Goal: Use online tool/utility

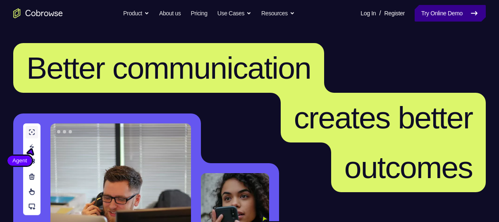
click at [451, 10] on link "Try Online Demo" at bounding box center [450, 13] width 71 height 17
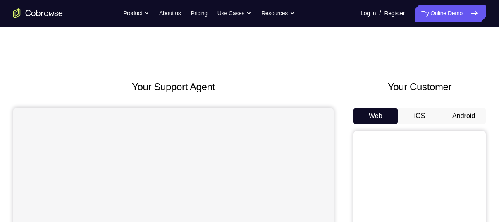
click at [461, 112] on button "Android" at bounding box center [464, 116] width 44 height 17
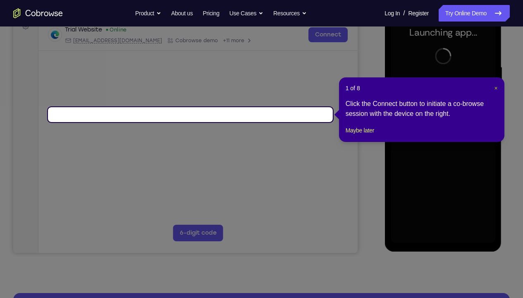
click at [496, 88] on span "×" at bounding box center [495, 88] width 3 height 7
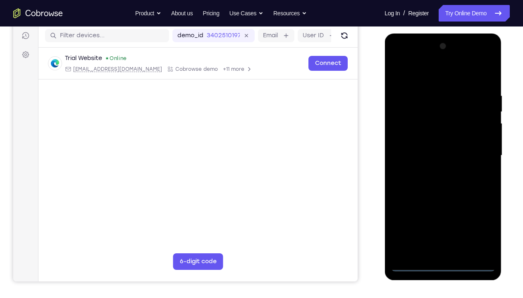
scroll to position [108, 0]
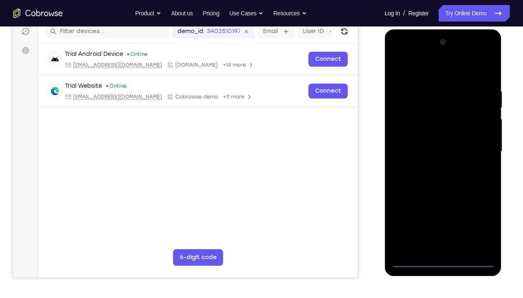
click at [446, 221] on div at bounding box center [443, 152] width 104 height 232
click at [477, 221] on div at bounding box center [443, 152] width 104 height 232
click at [479, 221] on div at bounding box center [443, 152] width 104 height 232
click at [416, 74] on div at bounding box center [443, 152] width 104 height 232
click at [409, 129] on div at bounding box center [443, 152] width 104 height 232
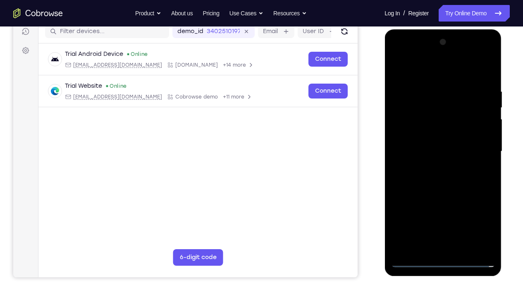
click at [435, 152] on div at bounding box center [443, 152] width 104 height 232
click at [441, 129] on div at bounding box center [443, 152] width 104 height 232
click at [441, 160] on div at bounding box center [443, 152] width 104 height 232
click at [480, 67] on div at bounding box center [443, 152] width 104 height 232
click at [444, 221] on div at bounding box center [443, 152] width 104 height 232
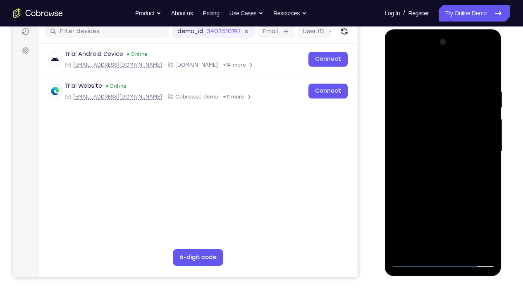
click at [421, 79] on div at bounding box center [443, 152] width 104 height 232
click at [437, 67] on div at bounding box center [443, 152] width 104 height 232
click at [489, 56] on div at bounding box center [443, 152] width 104 height 232
click at [453, 211] on div at bounding box center [443, 152] width 104 height 232
click at [455, 168] on div at bounding box center [443, 152] width 104 height 232
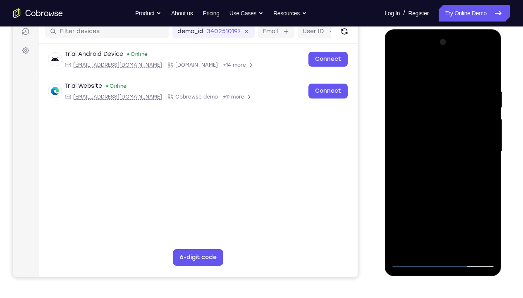
drag, startPoint x: 432, startPoint y: 169, endPoint x: 406, endPoint y: 100, distance: 73.7
click at [406, 100] on div at bounding box center [443, 152] width 104 height 232
click at [487, 53] on div at bounding box center [443, 152] width 104 height 232
click at [466, 210] on div at bounding box center [443, 152] width 104 height 232
drag, startPoint x: 431, startPoint y: 185, endPoint x: 422, endPoint y: 92, distance: 93.4
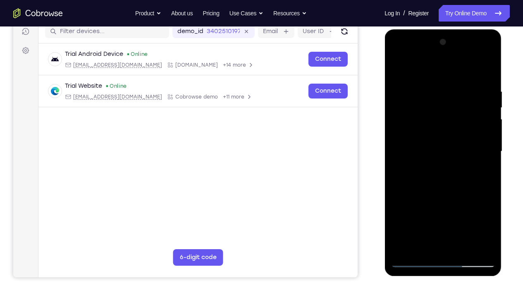
click at [422, 92] on div at bounding box center [443, 152] width 104 height 232
click at [429, 141] on div at bounding box center [443, 152] width 104 height 232
drag, startPoint x: 420, startPoint y: 104, endPoint x: 443, endPoint y: 214, distance: 112.4
click at [443, 214] on div at bounding box center [443, 152] width 104 height 232
click at [489, 55] on div at bounding box center [443, 152] width 104 height 232
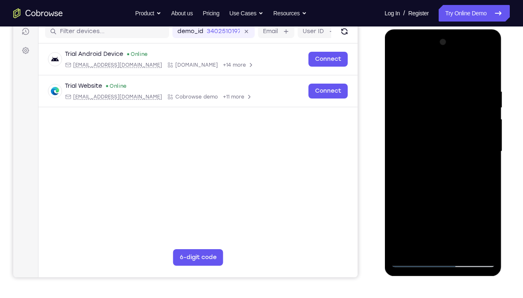
click at [453, 209] on div at bounding box center [443, 152] width 104 height 232
click at [481, 64] on div at bounding box center [443, 152] width 104 height 232
click at [467, 170] on div at bounding box center [443, 152] width 104 height 232
click at [485, 197] on div at bounding box center [443, 152] width 104 height 232
click at [481, 64] on div at bounding box center [443, 152] width 104 height 232
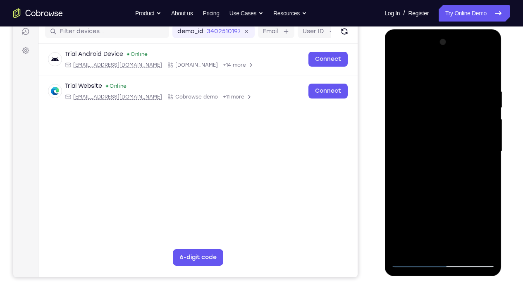
click at [469, 172] on div at bounding box center [443, 152] width 104 height 232
click at [455, 84] on div at bounding box center [443, 152] width 104 height 232
click at [478, 165] on div at bounding box center [443, 152] width 104 height 232
click at [455, 147] on div at bounding box center [443, 152] width 104 height 232
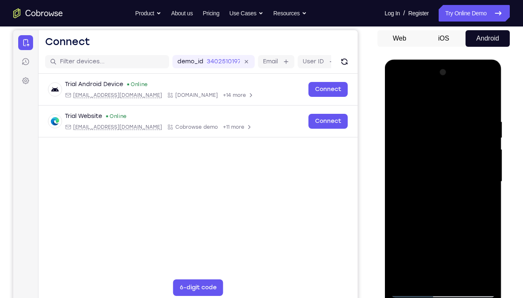
scroll to position [81, 0]
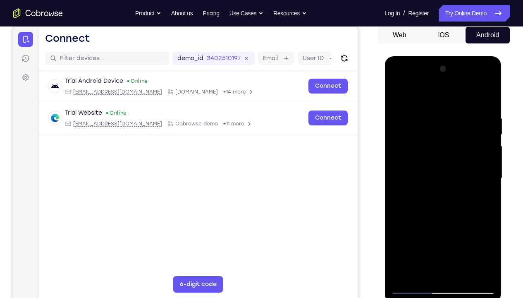
click at [457, 221] on div at bounding box center [443, 178] width 104 height 232
click at [453, 221] on div at bounding box center [443, 178] width 104 height 232
click at [477, 82] on div at bounding box center [443, 178] width 104 height 232
click at [402, 80] on div at bounding box center [443, 178] width 104 height 232
click at [475, 177] on div at bounding box center [443, 178] width 104 height 232
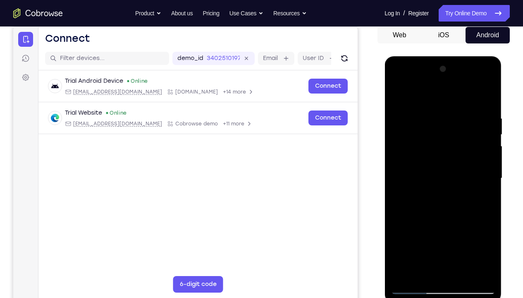
click at [450, 221] on div at bounding box center [443, 178] width 104 height 232
click at [422, 173] on div at bounding box center [443, 178] width 104 height 232
click at [428, 160] on div at bounding box center [443, 178] width 104 height 232
click at [442, 177] on div at bounding box center [443, 178] width 104 height 232
click at [443, 204] on div at bounding box center [443, 178] width 104 height 232
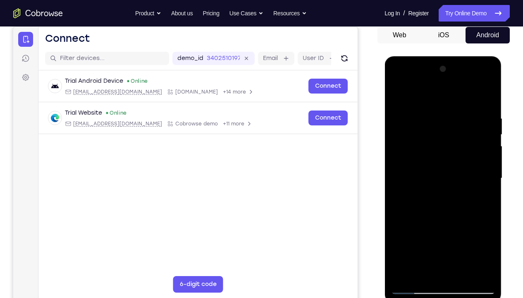
click at [444, 216] on div at bounding box center [443, 178] width 104 height 232
click at [463, 221] on div at bounding box center [443, 178] width 104 height 232
click at [443, 221] on div at bounding box center [443, 178] width 104 height 232
click at [441, 167] on div at bounding box center [443, 178] width 104 height 232
click at [488, 81] on div at bounding box center [443, 178] width 104 height 232
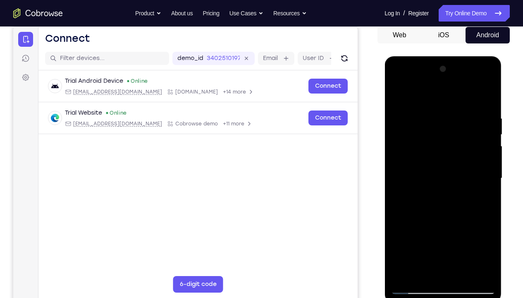
click at [490, 95] on div at bounding box center [443, 178] width 104 height 232
click at [410, 221] on div at bounding box center [443, 178] width 104 height 232
click at [488, 81] on div at bounding box center [443, 178] width 104 height 232
click at [417, 163] on div at bounding box center [443, 178] width 104 height 232
click at [433, 163] on div at bounding box center [443, 178] width 104 height 232
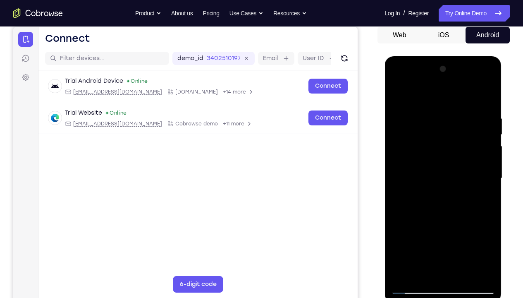
click at [490, 81] on div at bounding box center [443, 178] width 104 height 232
click at [463, 221] on div at bounding box center [443, 178] width 104 height 232
drag, startPoint x: 465, startPoint y: 134, endPoint x: 457, endPoint y: 247, distance: 112.7
click at [457, 221] on div at bounding box center [443, 178] width 104 height 232
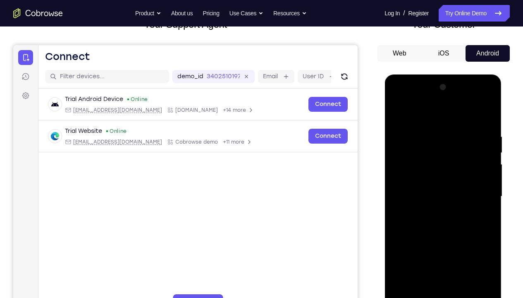
scroll to position [62, 0]
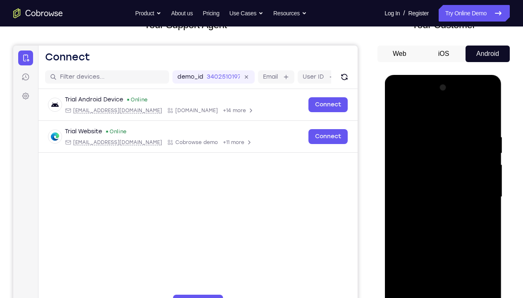
click at [479, 99] on div at bounding box center [443, 197] width 104 height 232
click at [429, 117] on div at bounding box center [443, 197] width 104 height 232
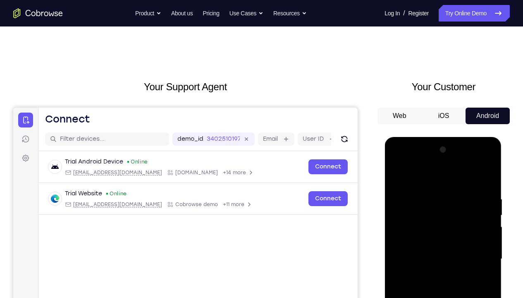
drag, startPoint x: 431, startPoint y: 196, endPoint x: 427, endPoint y: 297, distance: 101.0
click at [427, 221] on div at bounding box center [443, 259] width 104 height 232
click at [467, 174] on div at bounding box center [443, 259] width 104 height 232
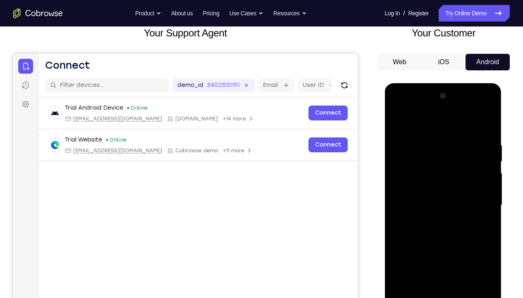
scroll to position [55, 0]
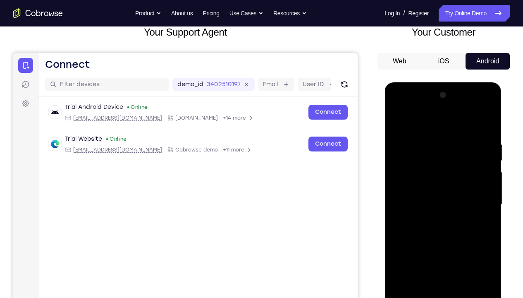
click at [455, 204] on div at bounding box center [443, 205] width 104 height 232
drag, startPoint x: 460, startPoint y: 224, endPoint x: 455, endPoint y: 171, distance: 53.1
click at [455, 171] on div at bounding box center [443, 205] width 104 height 232
click at [453, 173] on div at bounding box center [443, 205] width 104 height 232
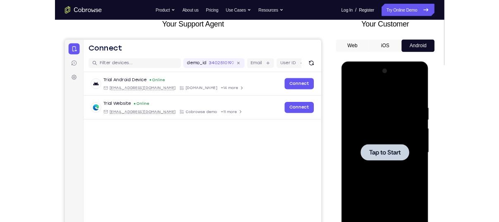
scroll to position [91, 0]
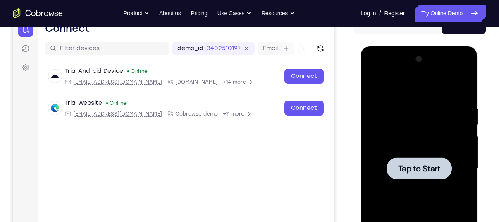
click at [426, 166] on span "Tap to Start" at bounding box center [419, 168] width 42 height 8
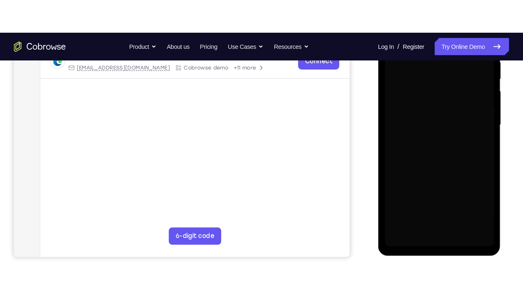
scroll to position [127, 0]
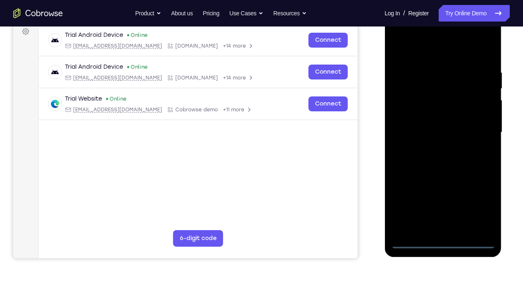
click at [441, 221] on div at bounding box center [443, 133] width 104 height 232
click at [480, 208] on div at bounding box center [443, 133] width 104 height 232
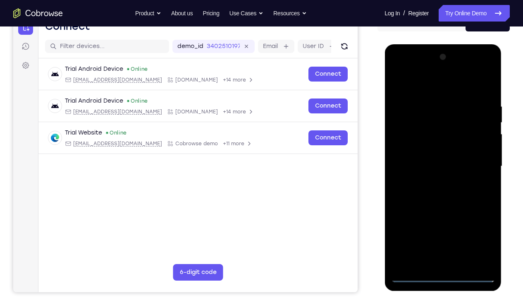
scroll to position [94, 0]
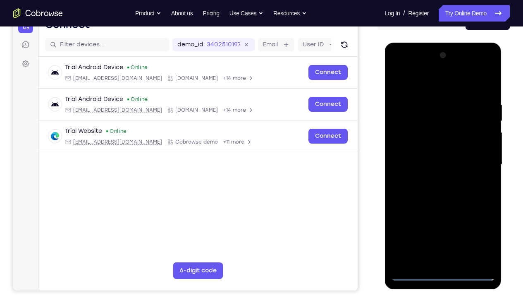
click at [418, 86] on div at bounding box center [443, 165] width 104 height 232
click at [410, 143] on div at bounding box center [443, 165] width 104 height 232
click at [436, 167] on div at bounding box center [443, 165] width 104 height 232
click at [424, 155] on div at bounding box center [443, 165] width 104 height 232
click at [434, 172] on div at bounding box center [443, 165] width 104 height 232
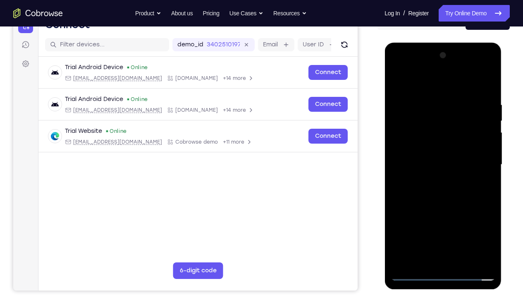
click at [480, 82] on div at bounding box center [443, 165] width 104 height 232
click at [448, 221] on div at bounding box center [443, 165] width 104 height 232
drag, startPoint x: 450, startPoint y: 196, endPoint x: 446, endPoint y: 61, distance: 135.8
click at [446, 61] on div at bounding box center [443, 165] width 104 height 232
drag, startPoint x: 443, startPoint y: 242, endPoint x: 443, endPoint y: 38, distance: 204.3
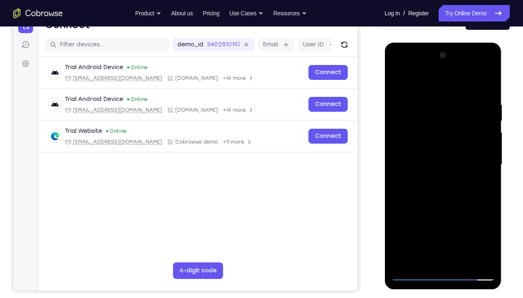
click at [443, 43] on html "Online web based iOS Simulators and Android Emulators. Run iPhone, iPad, Mobile…" at bounding box center [444, 167] width 118 height 248
drag, startPoint x: 450, startPoint y: 183, endPoint x: 434, endPoint y: 18, distance: 165.8
click at [434, 43] on html "Online web based iOS Simulators and Android Emulators. Run iPhone, iPad, Mobile…" at bounding box center [444, 167] width 118 height 248
drag, startPoint x: 469, startPoint y: 216, endPoint x: 464, endPoint y: 93, distance: 122.6
click at [464, 93] on div at bounding box center [443, 165] width 104 height 232
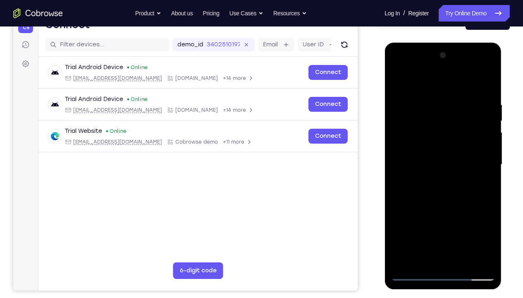
drag, startPoint x: 459, startPoint y: 109, endPoint x: 476, endPoint y: 230, distance: 122.4
click at [476, 221] on div at bounding box center [443, 165] width 104 height 232
click at [487, 68] on div at bounding box center [443, 165] width 104 height 232
click at [460, 221] on div at bounding box center [443, 165] width 104 height 232
click at [455, 176] on div at bounding box center [443, 165] width 104 height 232
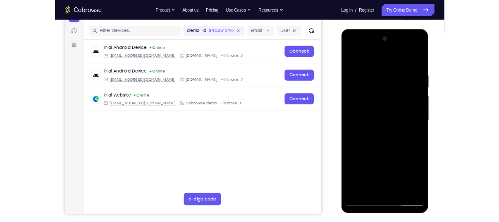
scroll to position [98, 0]
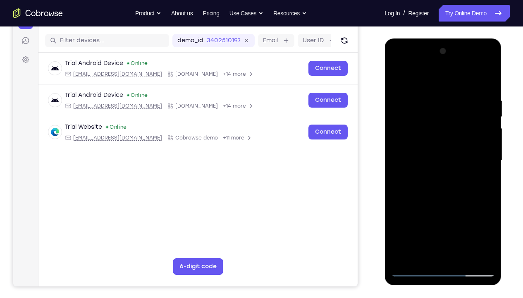
click at [476, 64] on div at bounding box center [443, 161] width 104 height 232
click at [429, 79] on div at bounding box center [443, 161] width 104 height 232
click at [412, 221] on div at bounding box center [443, 161] width 104 height 232
click at [425, 154] on div at bounding box center [443, 161] width 104 height 232
click at [416, 221] on div at bounding box center [443, 161] width 104 height 232
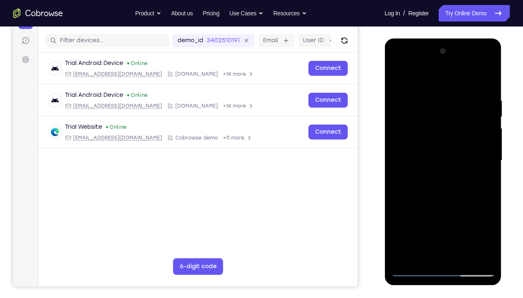
click at [453, 221] on div at bounding box center [443, 161] width 104 height 232
click at [487, 62] on div at bounding box center [443, 161] width 104 height 232
click at [454, 219] on div at bounding box center [443, 161] width 104 height 232
click at [482, 74] on div at bounding box center [443, 161] width 104 height 232
click at [481, 113] on div at bounding box center [443, 161] width 104 height 232
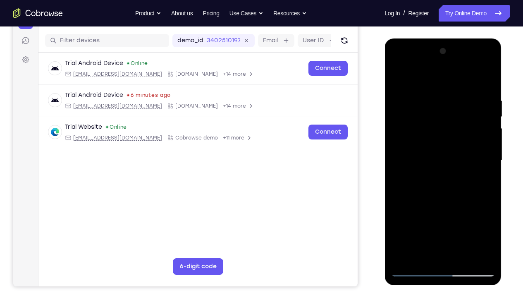
click at [472, 103] on div at bounding box center [443, 161] width 104 height 232
drag, startPoint x: 427, startPoint y: 111, endPoint x: 441, endPoint y: 254, distance: 144.2
click at [441, 221] on div at bounding box center [443, 161] width 104 height 232
click at [478, 74] on div at bounding box center [443, 161] width 104 height 232
click at [455, 164] on div at bounding box center [443, 161] width 104 height 232
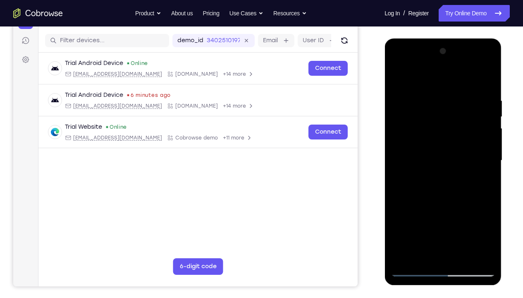
drag, startPoint x: 442, startPoint y: 196, endPoint x: 431, endPoint y: 79, distance: 117.5
click at [431, 79] on div at bounding box center [443, 161] width 104 height 232
drag, startPoint x: 434, startPoint y: 198, endPoint x: 428, endPoint y: 60, distance: 138.7
click at [428, 60] on div at bounding box center [443, 161] width 104 height 232
click at [466, 141] on div at bounding box center [443, 161] width 104 height 232
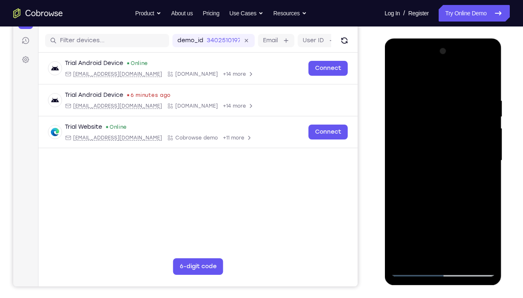
click at [477, 175] on div at bounding box center [443, 161] width 104 height 232
click at [443, 157] on div at bounding box center [443, 161] width 104 height 232
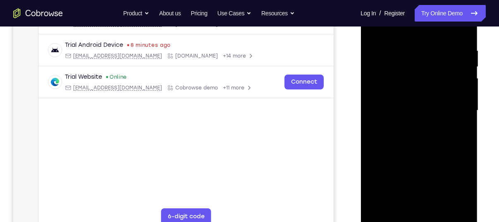
scroll to position [168, 0]
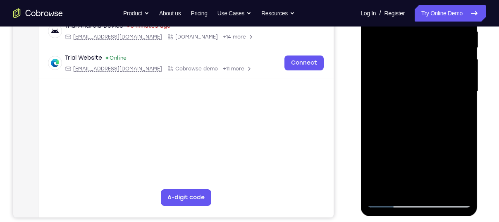
click at [434, 192] on div at bounding box center [419, 92] width 104 height 232
click at [428, 191] on div at bounding box center [419, 92] width 104 height 232
click at [409, 98] on div at bounding box center [419, 92] width 104 height 232
click at [388, 199] on div at bounding box center [419, 92] width 104 height 232
drag, startPoint x: 417, startPoint y: 147, endPoint x: 381, endPoint y: 55, distance: 99.0
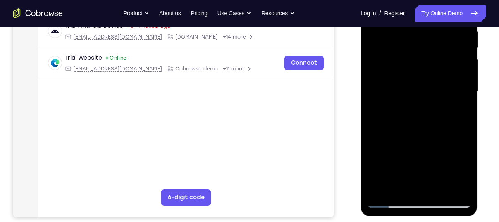
click at [381, 55] on div at bounding box center [419, 92] width 104 height 232
click at [462, 137] on div at bounding box center [419, 92] width 104 height 232
drag, startPoint x: 412, startPoint y: 134, endPoint x: 507, endPoint y: 214, distance: 124.7
click at [479, 214] on html "Online web based iOS Simulators and Android Emulators. Run iPhone, iPad, Mobile…" at bounding box center [420, 93] width 118 height 248
